Goal: Information Seeking & Learning: Learn about a topic

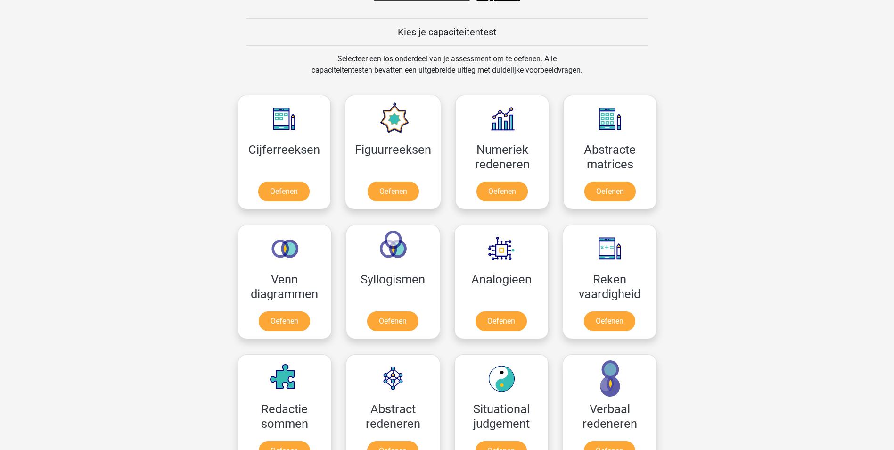
scroll to position [283, 0]
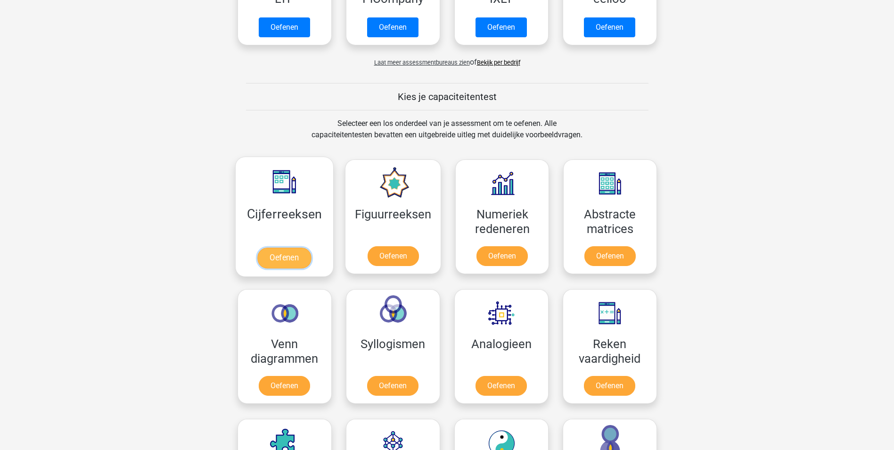
click at [292, 256] on link "Oefenen" at bounding box center [284, 257] width 54 height 21
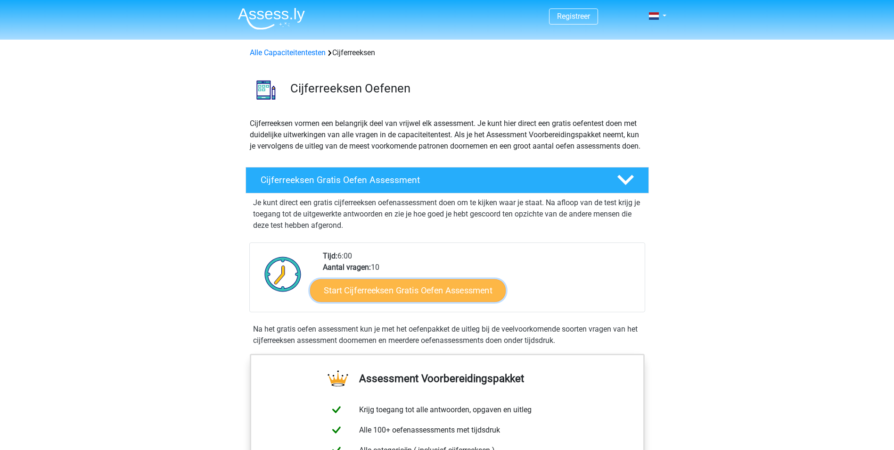
click at [411, 301] on link "Start Cijferreeksen Gratis Oefen Assessment" at bounding box center [408, 290] width 196 height 23
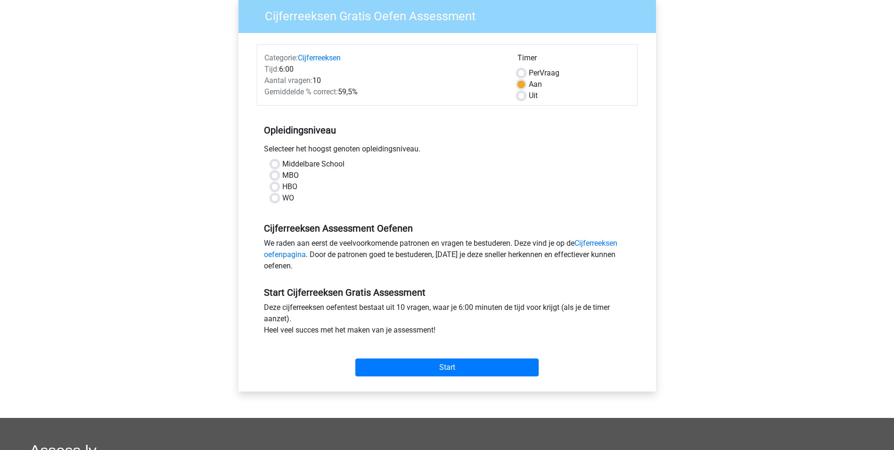
scroll to position [94, 0]
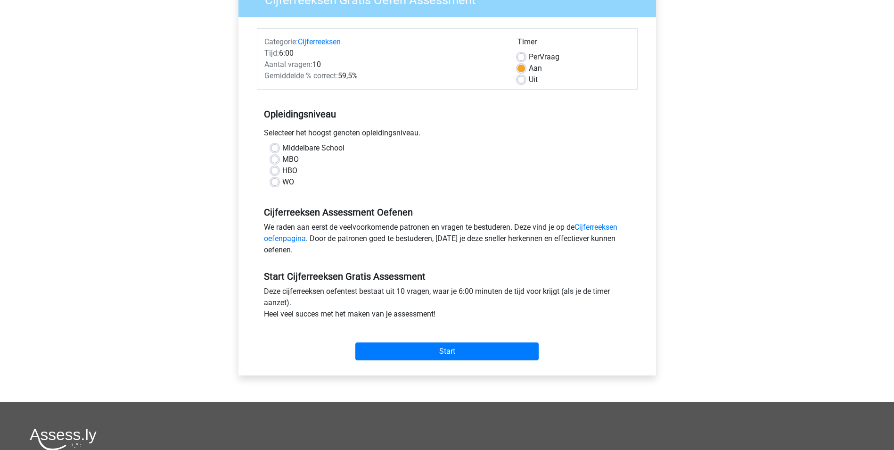
click at [282, 148] on label "Middelbare School" at bounding box center [313, 147] width 62 height 11
click at [274, 148] on input "Middelbare School" at bounding box center [275, 146] width 8 height 9
radio input "true"
click at [427, 352] on input "Start" at bounding box center [446, 351] width 183 height 18
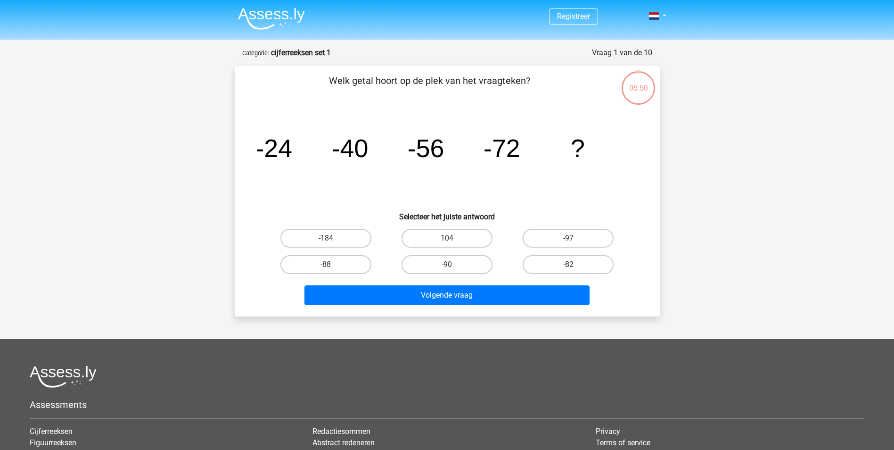
click at [556, 264] on label "-82" at bounding box center [568, 264] width 91 height 19
click at [568, 264] on input "-82" at bounding box center [571, 267] width 6 height 6
radio input "true"
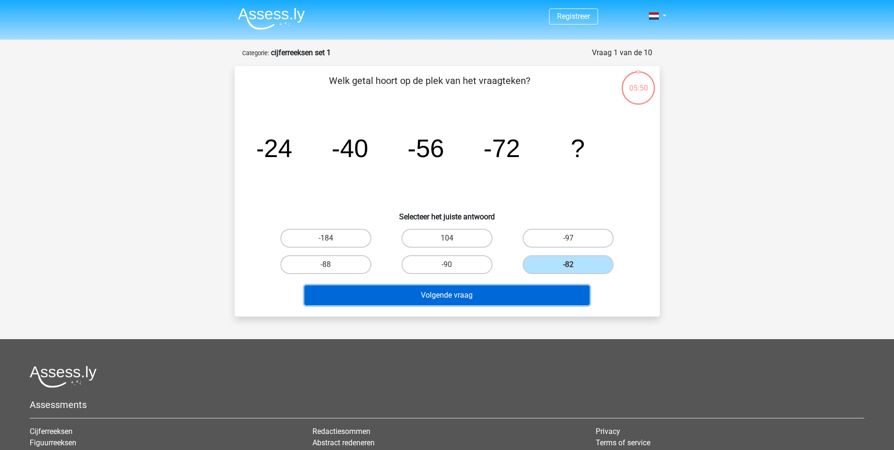
click at [498, 293] on button "Volgende vraag" at bounding box center [446, 295] width 285 height 20
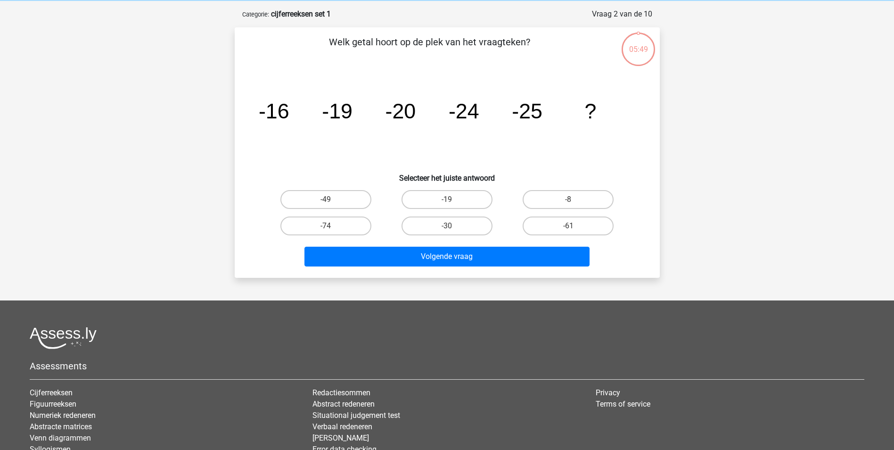
scroll to position [47, 0]
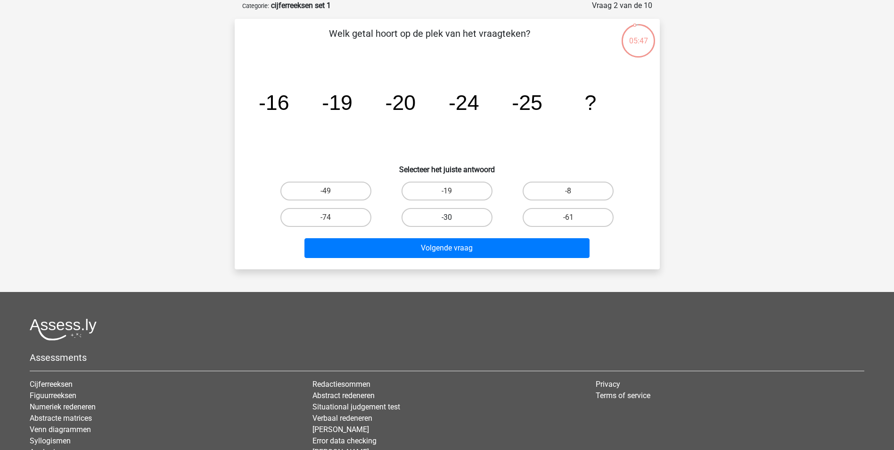
click at [459, 214] on label "-30" at bounding box center [446, 217] width 91 height 19
click at [453, 217] on input "-30" at bounding box center [450, 220] width 6 height 6
radio input "true"
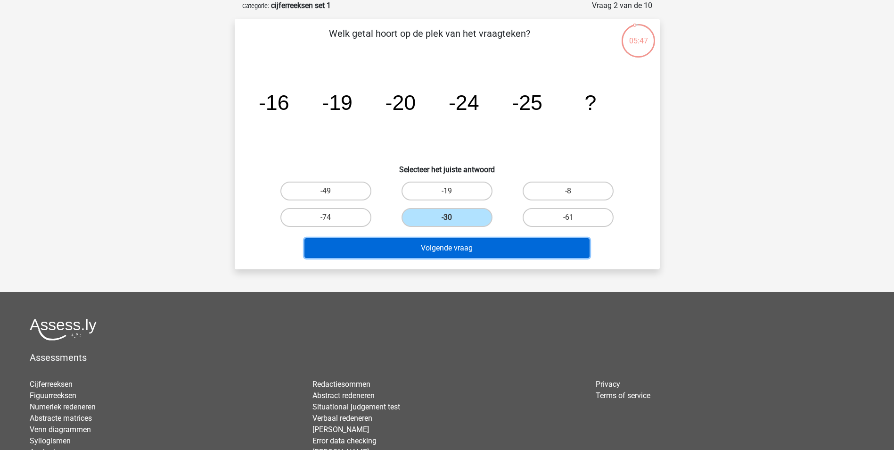
click at [455, 251] on button "Volgende vraag" at bounding box center [446, 248] width 285 height 20
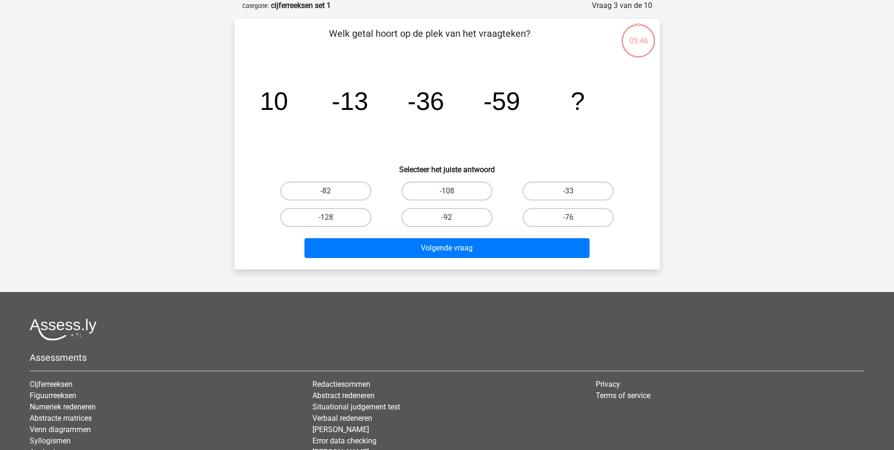
click at [451, 197] on input "-108" at bounding box center [450, 194] width 6 height 6
radio input "true"
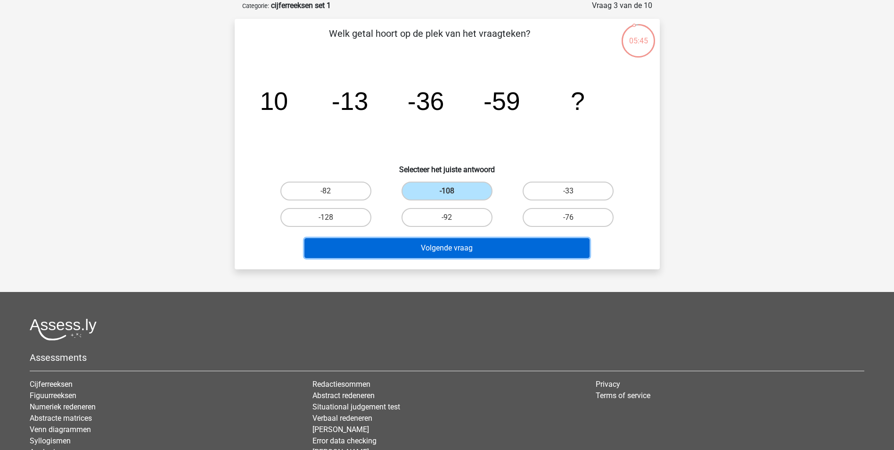
drag, startPoint x: 456, startPoint y: 246, endPoint x: 467, endPoint y: 248, distance: 11.4
click at [456, 249] on button "Volgende vraag" at bounding box center [446, 248] width 285 height 20
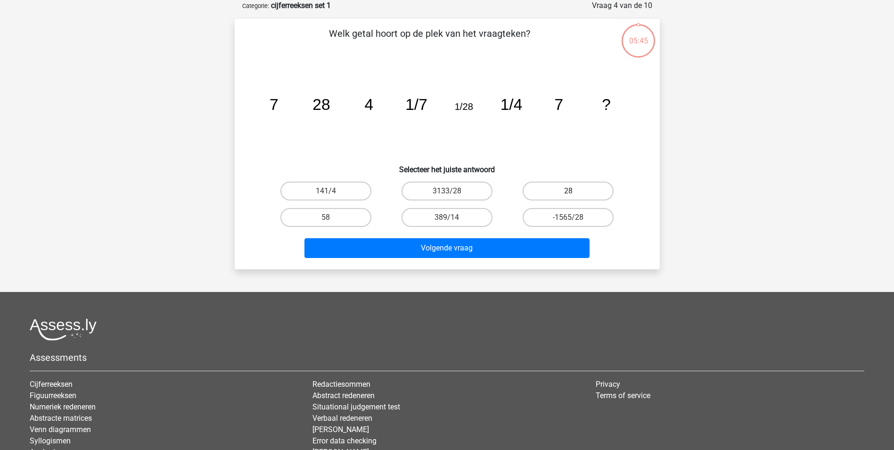
click at [584, 186] on label "28" at bounding box center [568, 190] width 91 height 19
click at [574, 191] on input "28" at bounding box center [571, 194] width 6 height 6
radio input "true"
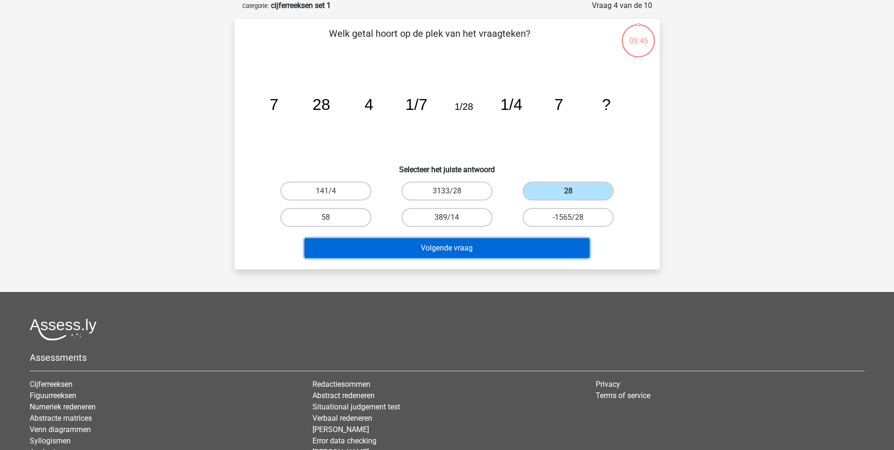
drag, startPoint x: 457, startPoint y: 257, endPoint x: 440, endPoint y: 250, distance: 18.1
click at [455, 257] on button "Volgende vraag" at bounding box center [446, 248] width 285 height 20
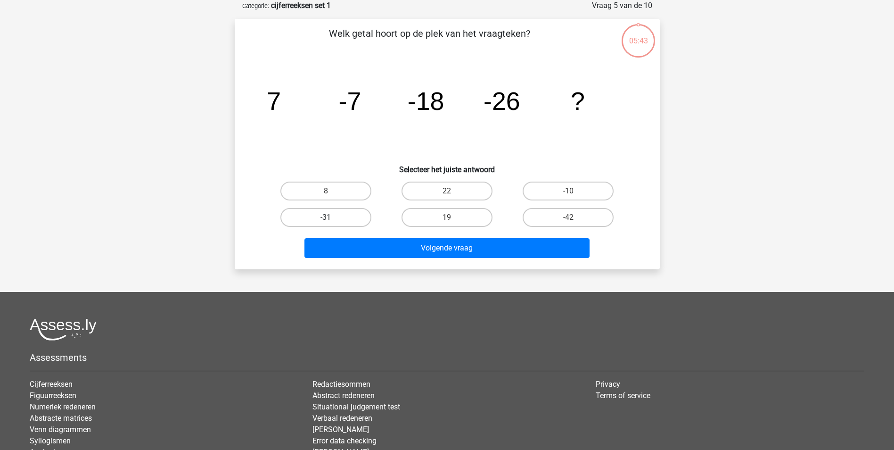
click at [335, 212] on label "-31" at bounding box center [325, 217] width 91 height 19
click at [332, 217] on input "-31" at bounding box center [329, 220] width 6 height 6
radio input "true"
drag, startPoint x: 390, startPoint y: 258, endPoint x: 393, endPoint y: 247, distance: 11.9
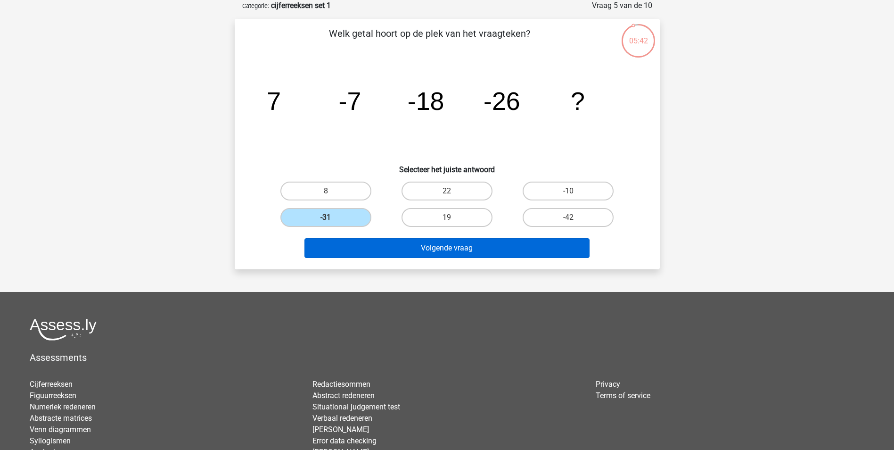
click at [391, 258] on div "Volgende vraag" at bounding box center [447, 250] width 364 height 24
click at [393, 247] on button "Volgende vraag" at bounding box center [446, 248] width 285 height 20
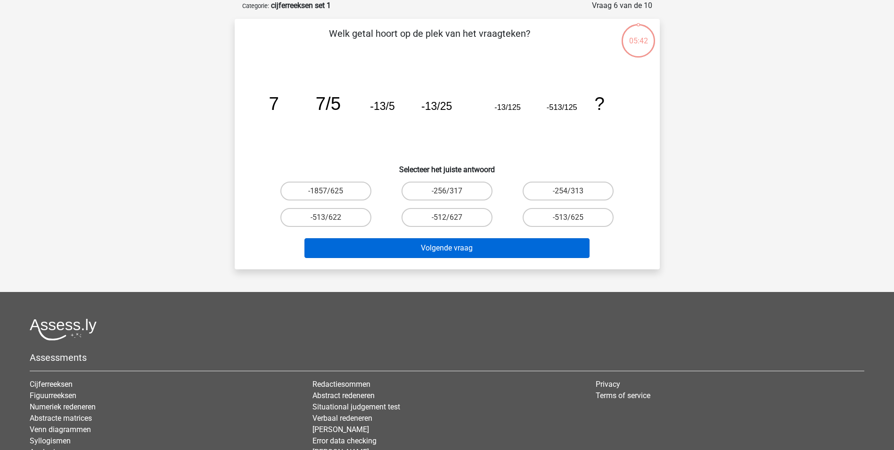
drag, startPoint x: 426, startPoint y: 191, endPoint x: 433, endPoint y: 252, distance: 61.2
click at [426, 191] on label "-256/317" at bounding box center [446, 190] width 91 height 19
click at [447, 191] on input "-256/317" at bounding box center [450, 194] width 6 height 6
radio input "true"
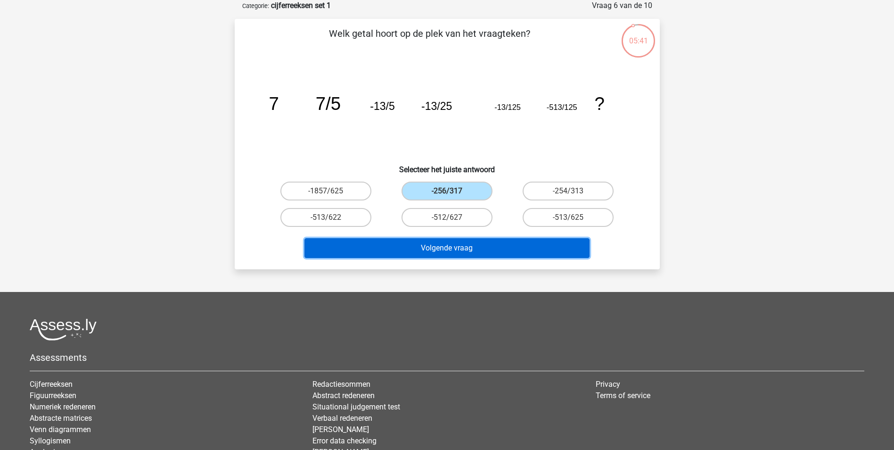
click at [433, 252] on button "Volgende vraag" at bounding box center [446, 248] width 285 height 20
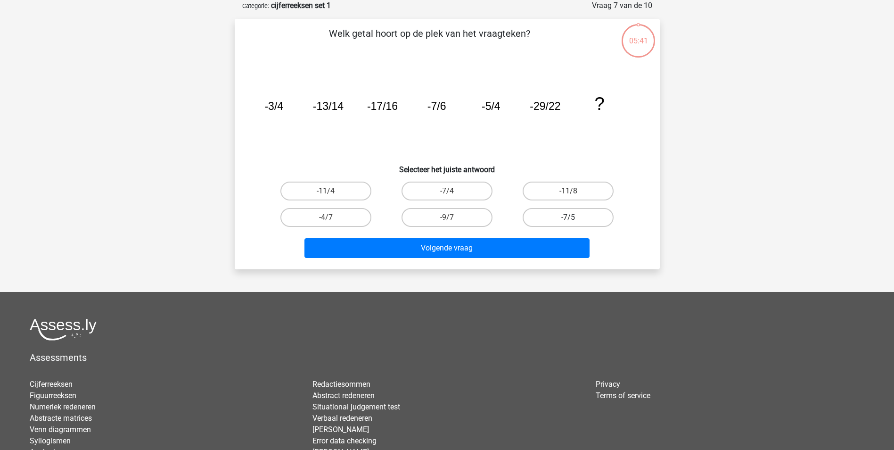
click at [559, 213] on label "-7/5" at bounding box center [568, 217] width 91 height 19
click at [568, 217] on input "-7/5" at bounding box center [571, 220] width 6 height 6
radio input "true"
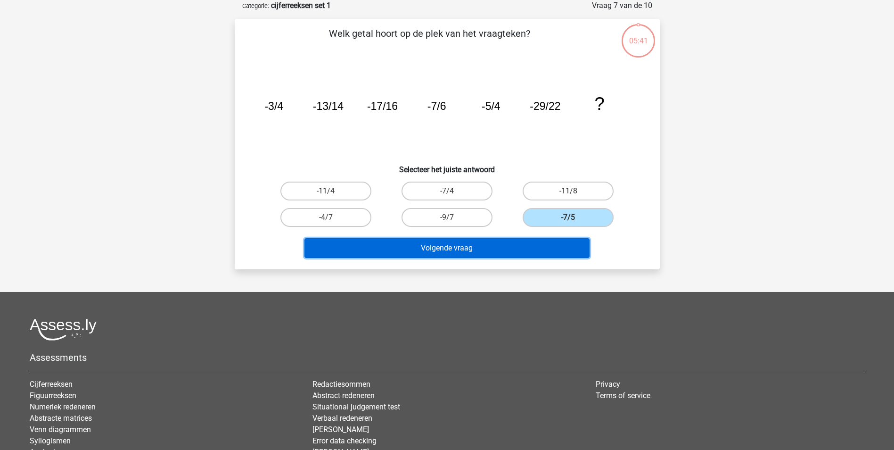
click at [499, 251] on button "Volgende vraag" at bounding box center [446, 248] width 285 height 20
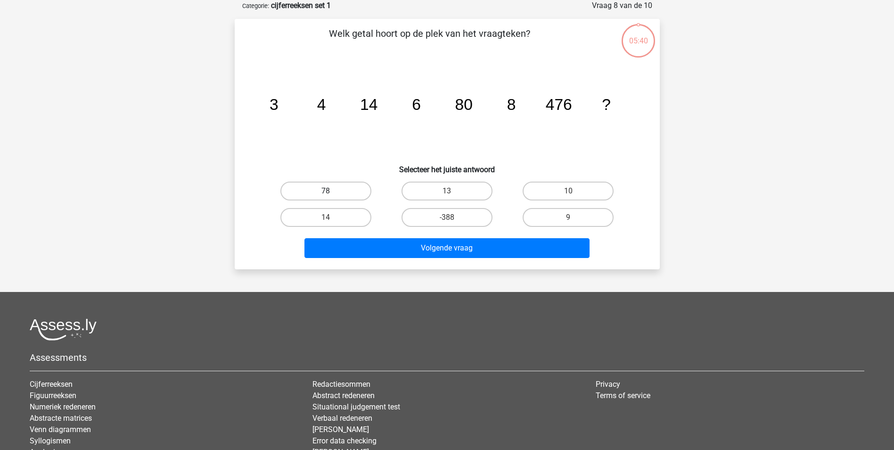
drag, startPoint x: 344, startPoint y: 188, endPoint x: 373, endPoint y: 221, distance: 44.2
click at [344, 187] on label "78" at bounding box center [325, 190] width 91 height 19
click at [332, 191] on input "78" at bounding box center [329, 194] width 6 height 6
radio input "true"
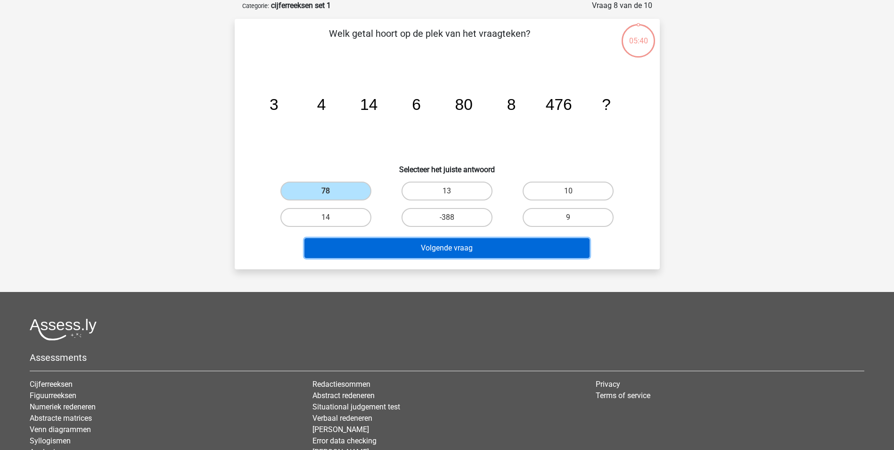
drag, startPoint x: 392, startPoint y: 254, endPoint x: 401, endPoint y: 241, distance: 15.3
click at [394, 253] on button "Volgende vraag" at bounding box center [446, 248] width 285 height 20
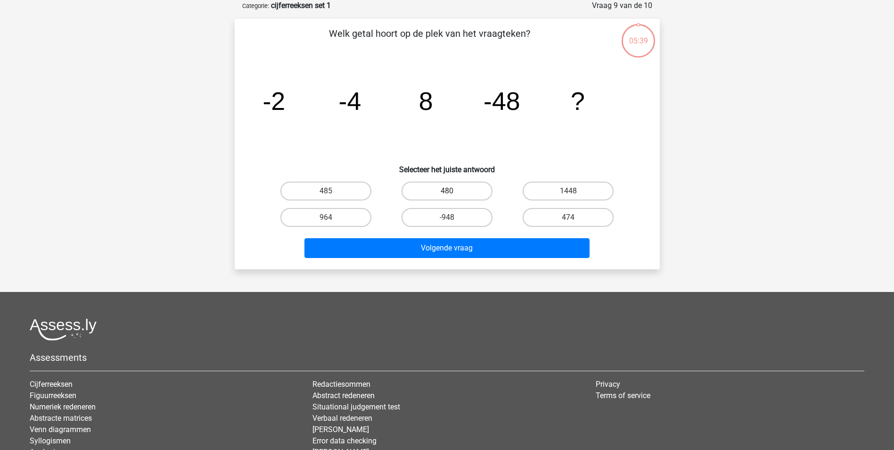
click at [433, 192] on label "480" at bounding box center [446, 190] width 91 height 19
click at [447, 192] on input "480" at bounding box center [450, 194] width 6 height 6
radio input "true"
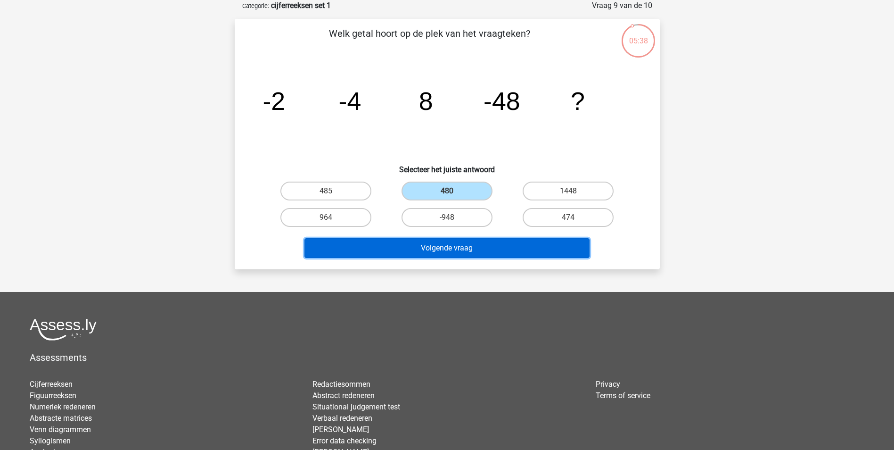
click at [439, 251] on button "Volgende vraag" at bounding box center [446, 248] width 285 height 20
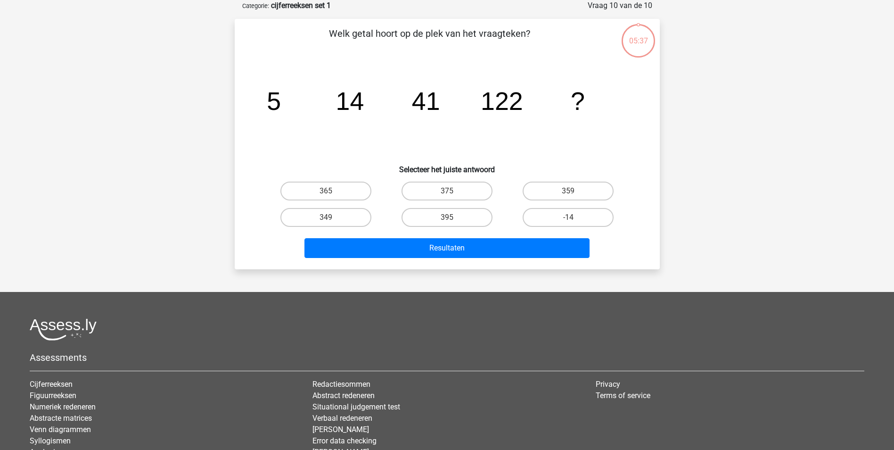
click at [447, 218] on input "395" at bounding box center [450, 220] width 6 height 6
radio input "true"
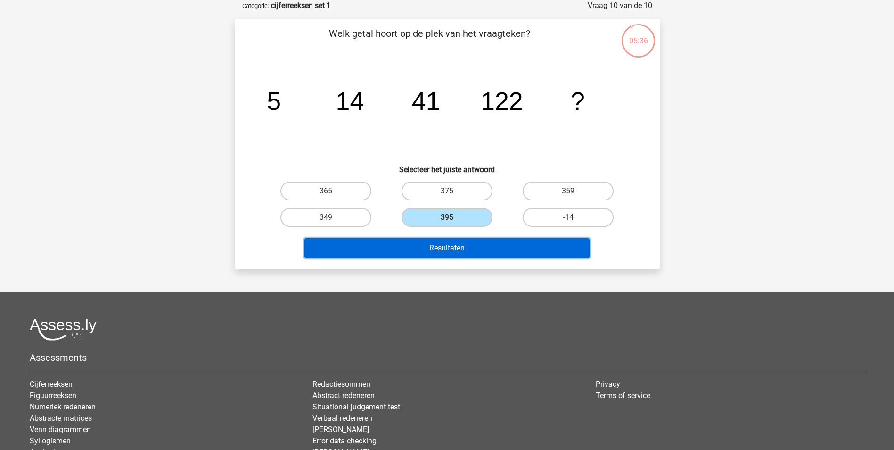
click at [453, 245] on button "Resultaten" at bounding box center [446, 248] width 285 height 20
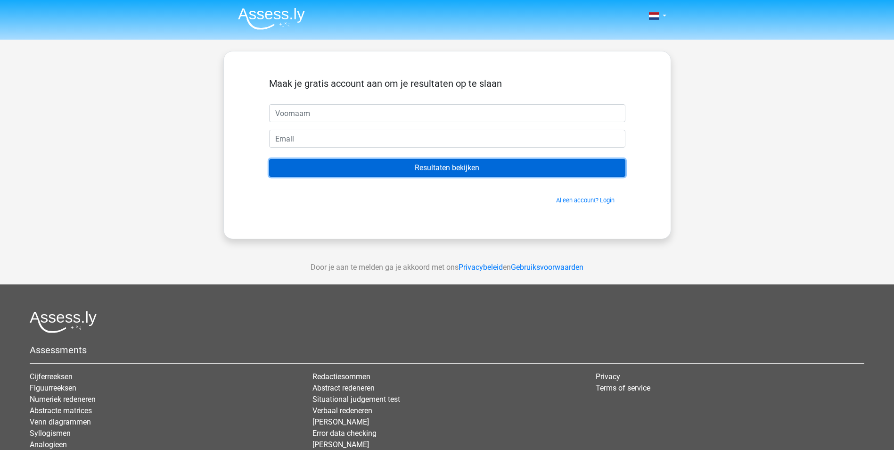
click at [468, 167] on input "Resultaten bekijken" at bounding box center [447, 168] width 356 height 18
